Goal: Contribute content: Add original content to the website for others to see

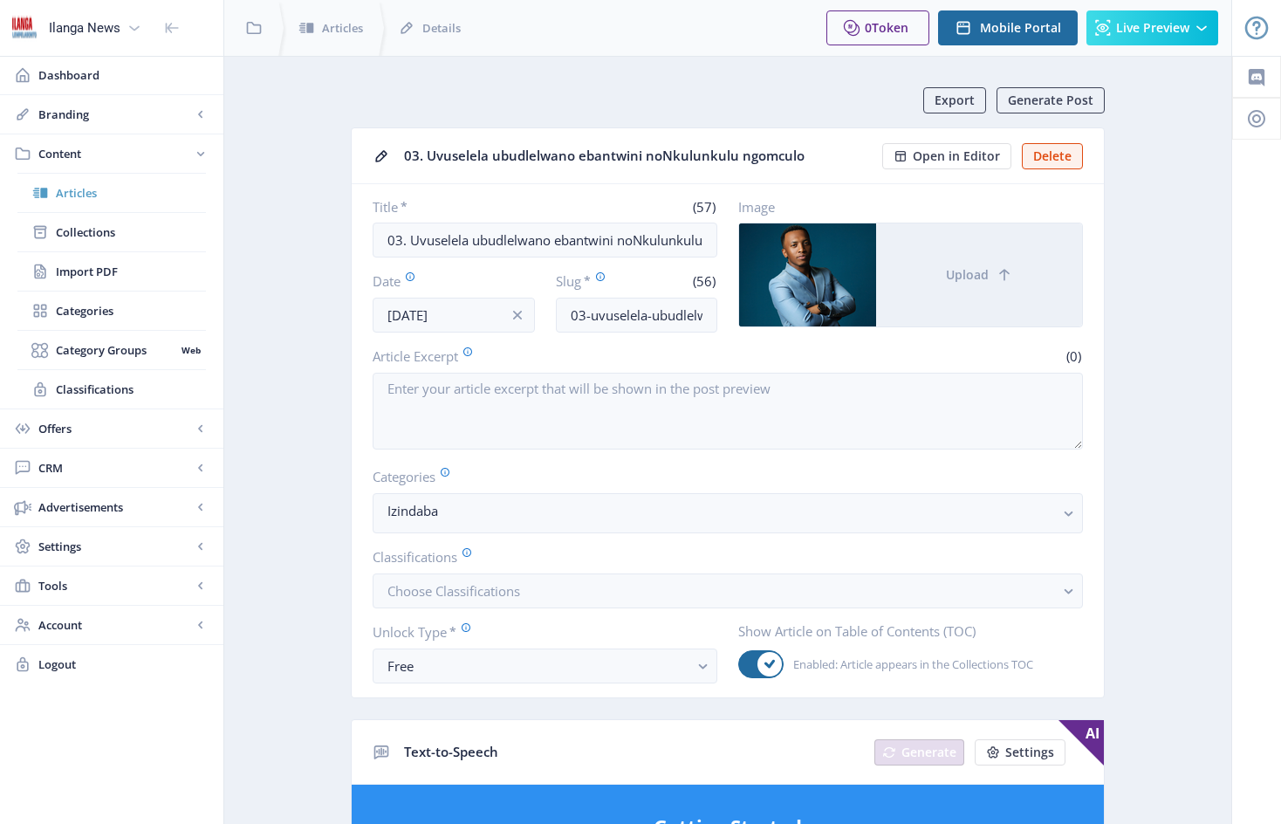
click at [87, 194] on span "Articles" at bounding box center [131, 192] width 150 height 17
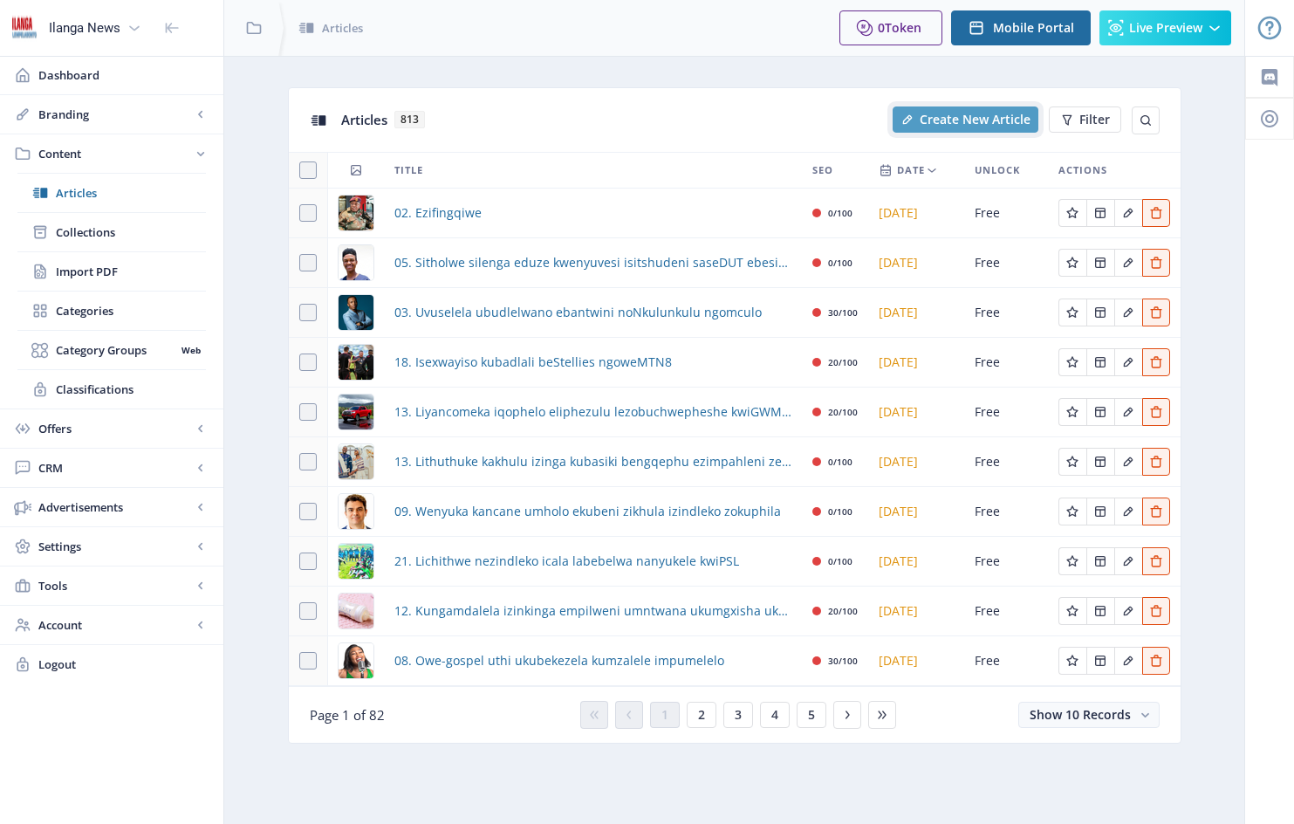
click at [983, 121] on span "Create New Article" at bounding box center [975, 120] width 111 height 14
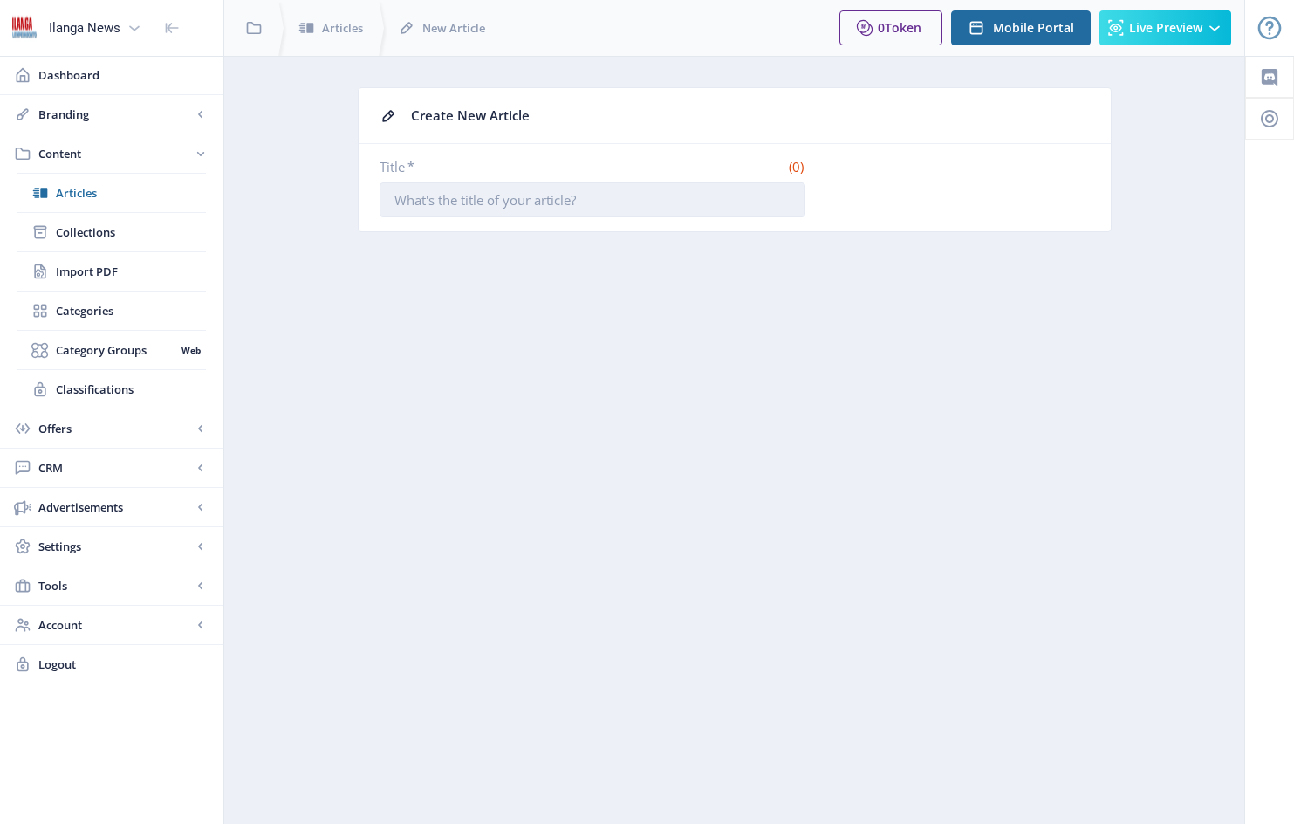
click at [397, 205] on input "Title *" at bounding box center [593, 199] width 426 height 35
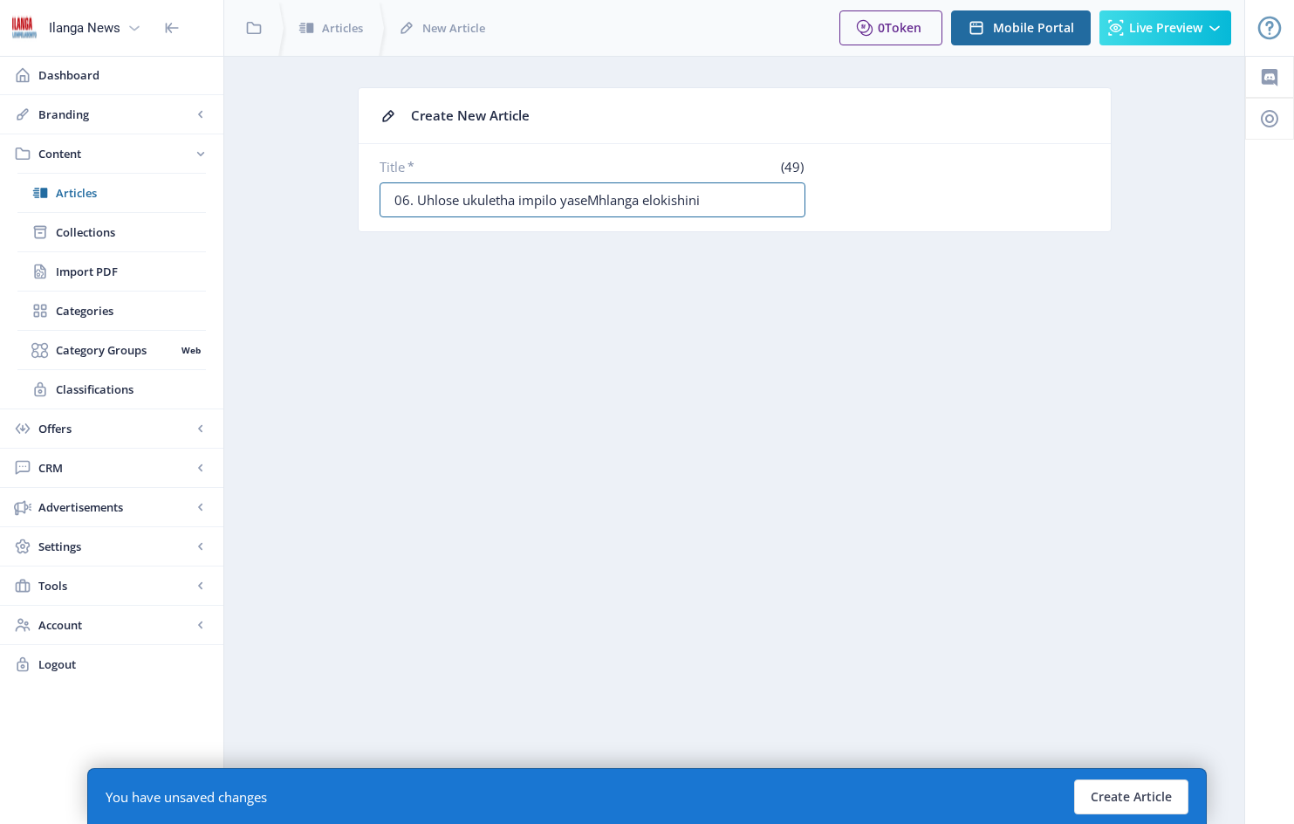
type input "06. Uhlose ukuletha impilo yaseMhlanga elokishini"
click at [1131, 798] on button "Create Article" at bounding box center [1131, 796] width 114 height 35
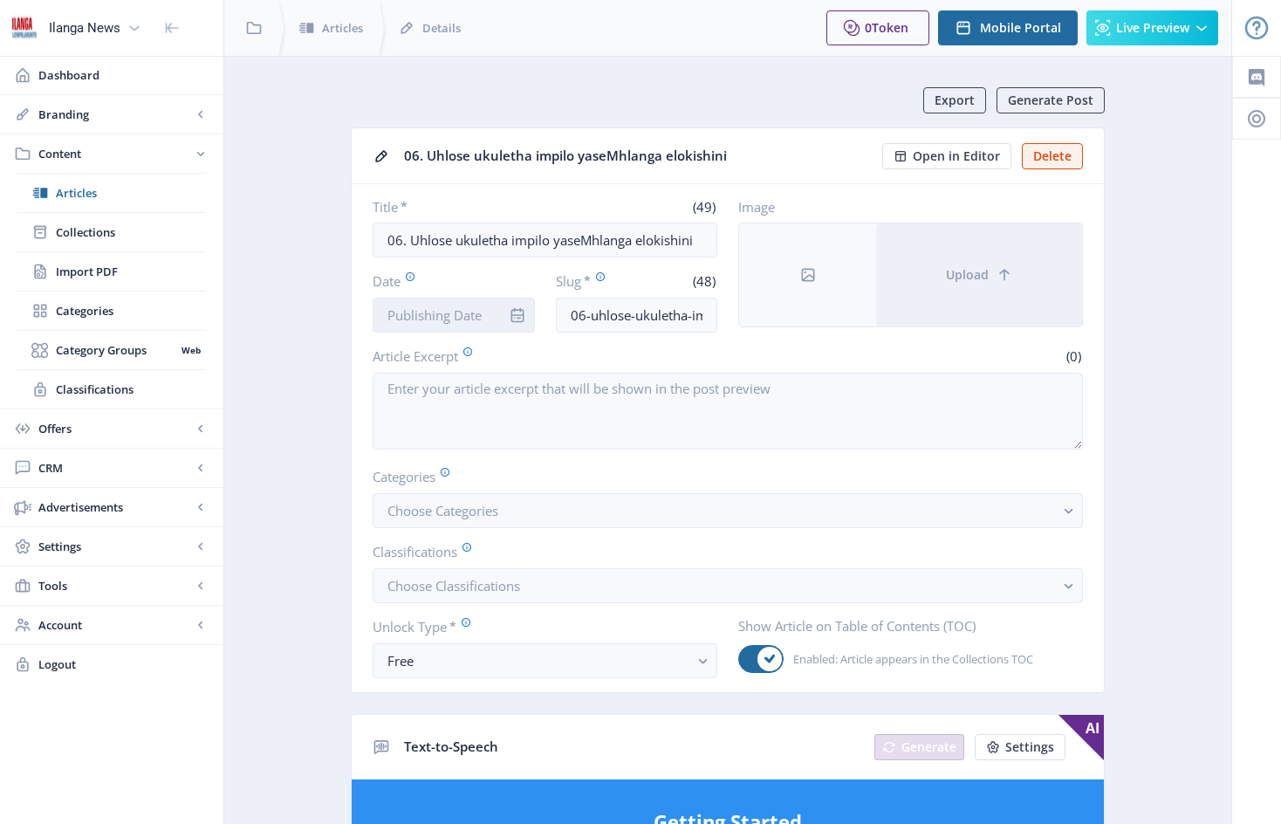
click at [490, 315] on input "Date" at bounding box center [454, 315] width 162 height 35
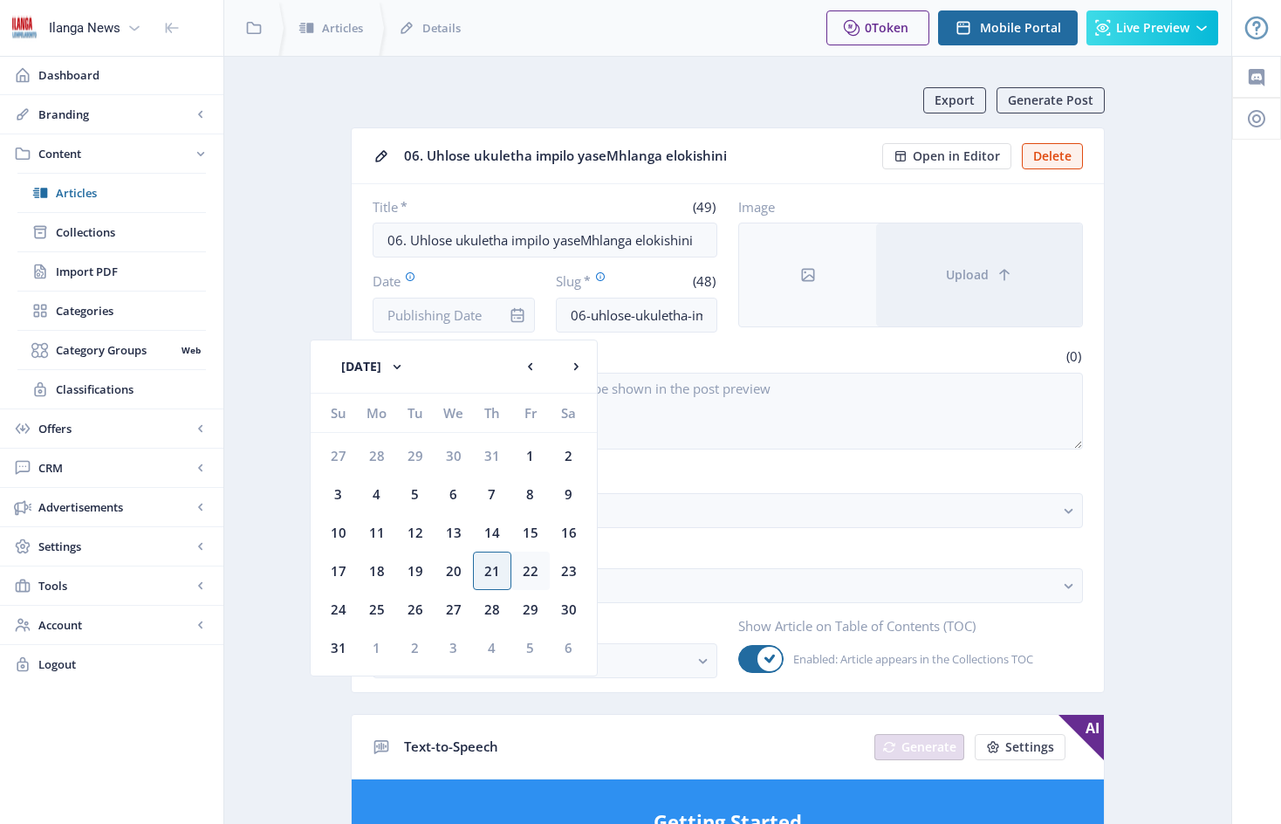
click at [534, 572] on div "22" at bounding box center [530, 571] width 38 height 38
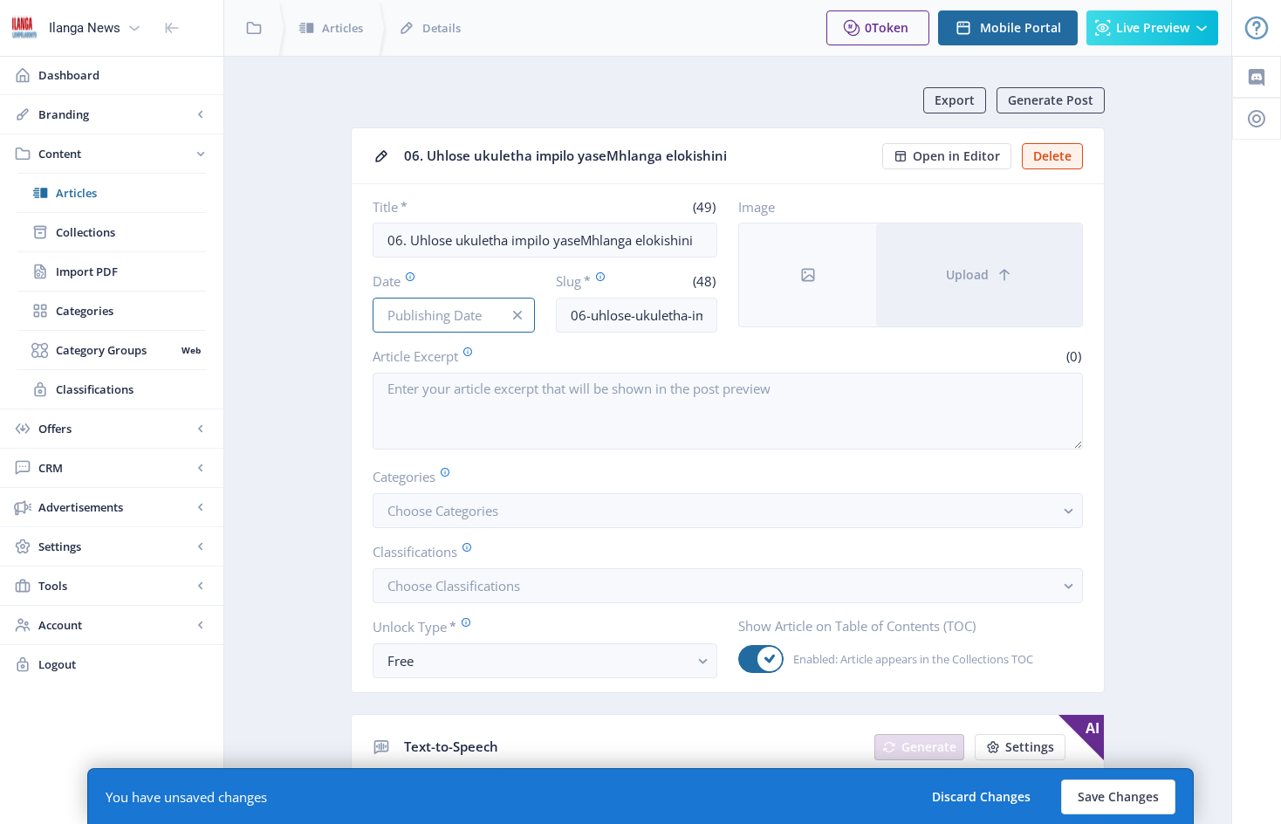
type input "[DATE]"
click at [545, 523] on button "Choose Categories" at bounding box center [728, 510] width 710 height 35
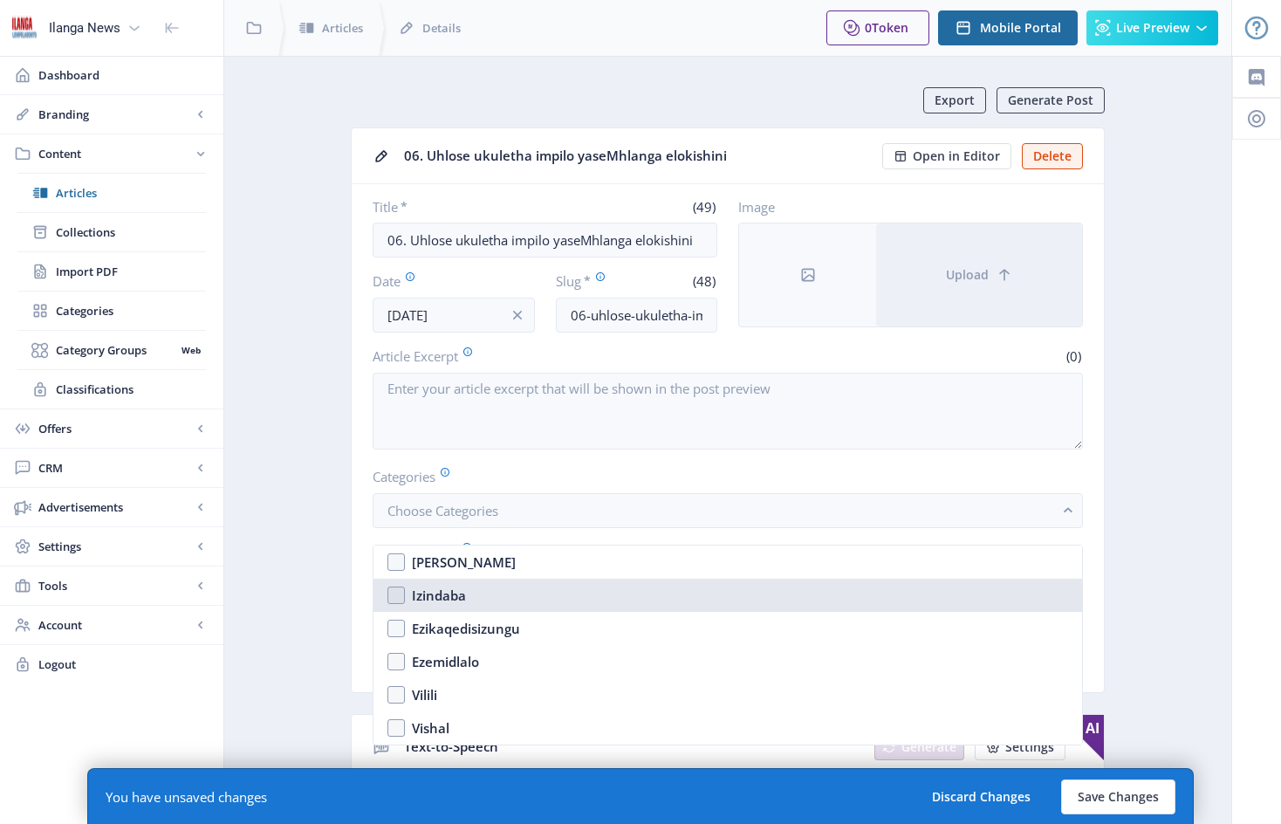
click at [400, 594] on nb-option "Izindaba" at bounding box center [727, 595] width 709 height 33
checkbox input "true"
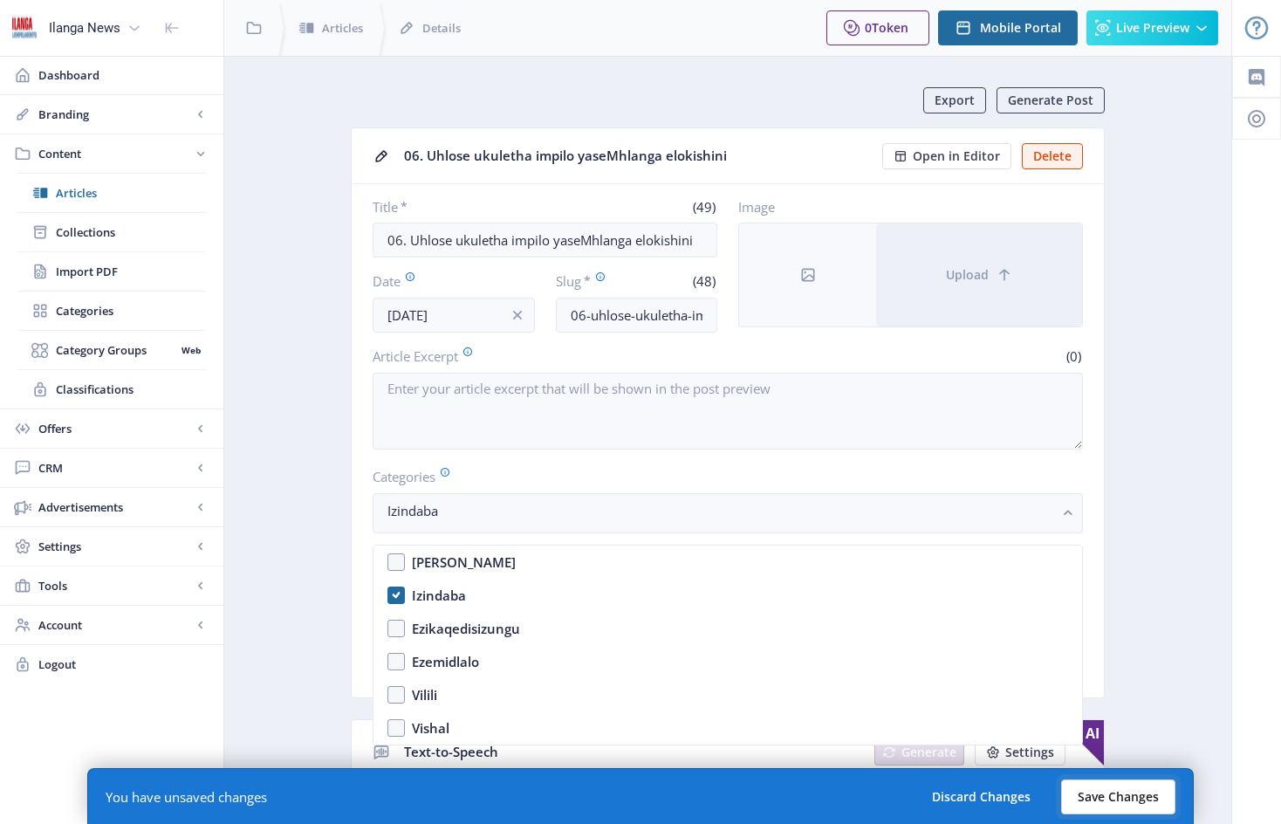
click at [1136, 800] on button "Save Changes" at bounding box center [1118, 796] width 114 height 35
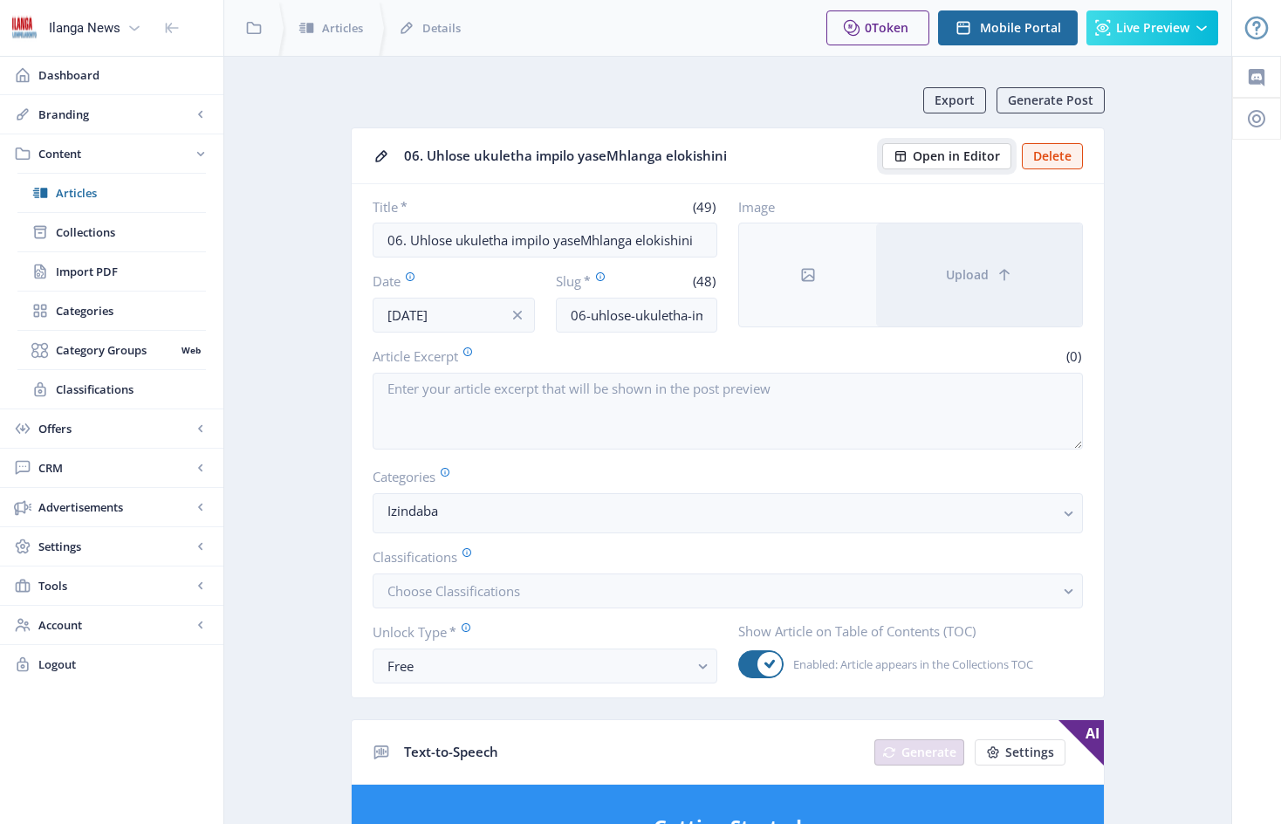
click at [959, 155] on span "Open in Editor" at bounding box center [956, 156] width 87 height 14
